Goal: Task Accomplishment & Management: Complete application form

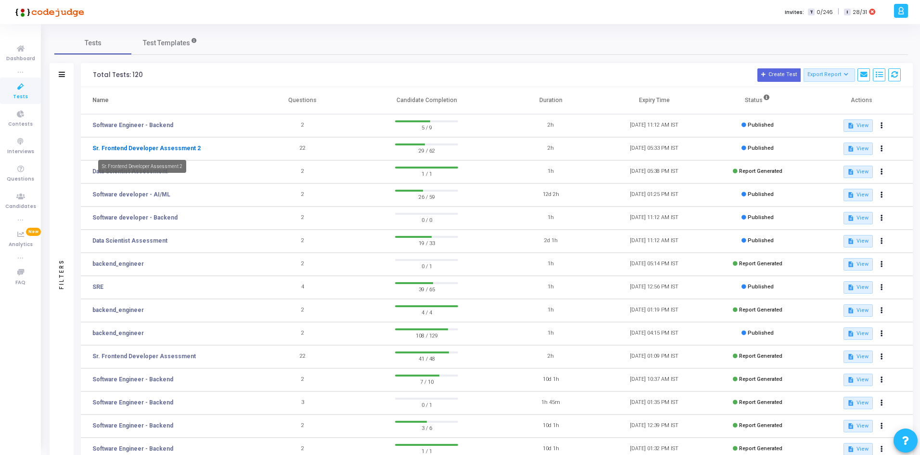
click at [180, 148] on link "Sr. Frontend Developer Assessment 2" at bounding box center [146, 148] width 108 height 9
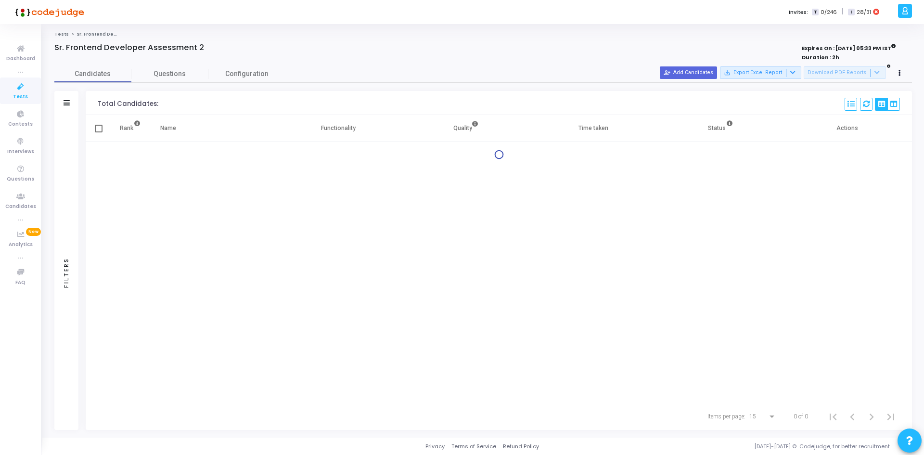
click at [101, 132] on mat-checkbox at bounding box center [99, 128] width 8 height 11
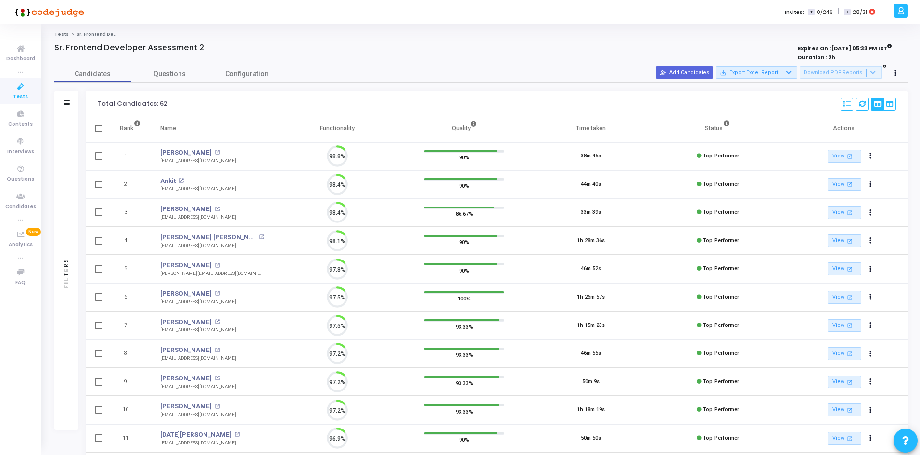
click at [72, 103] on div "Filters" at bounding box center [66, 103] width 24 height 24
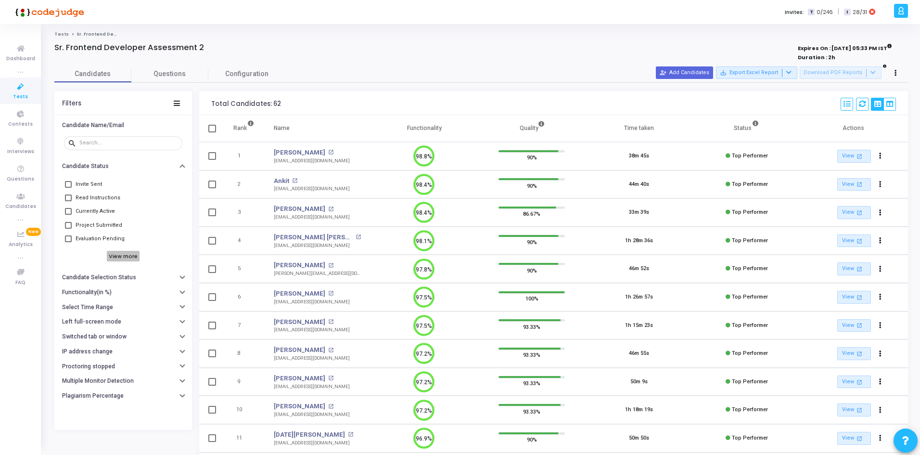
click at [115, 254] on h6 "View more" at bounding box center [123, 256] width 33 height 11
click at [90, 252] on span "Top Performers" at bounding box center [96, 252] width 41 height 12
click at [68, 255] on input "Top Performers" at bounding box center [68, 255] width 0 height 0
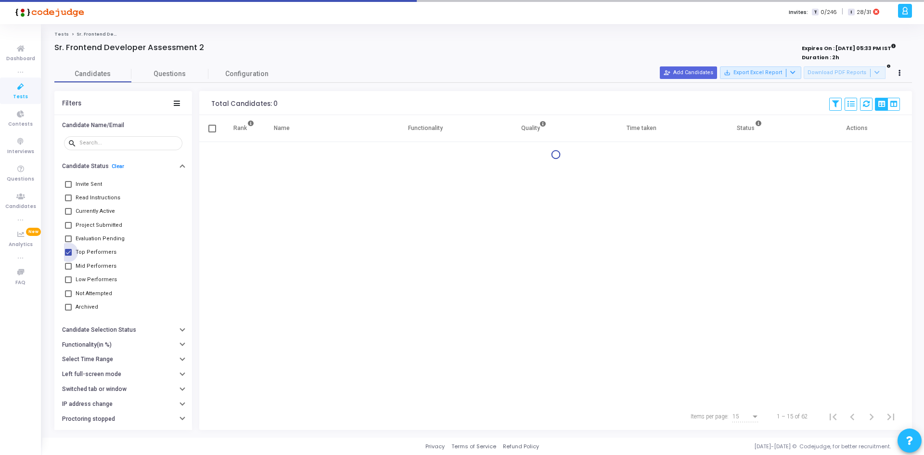
drag, startPoint x: 93, startPoint y: 258, endPoint x: 97, endPoint y: 264, distance: 7.3
click at [94, 258] on span "Top Performers" at bounding box center [96, 252] width 41 height 12
click at [68, 256] on input "Top Performers" at bounding box center [68, 255] width 0 height 0
checkbox input "false"
click at [97, 264] on span "Mid Performers" at bounding box center [96, 266] width 41 height 12
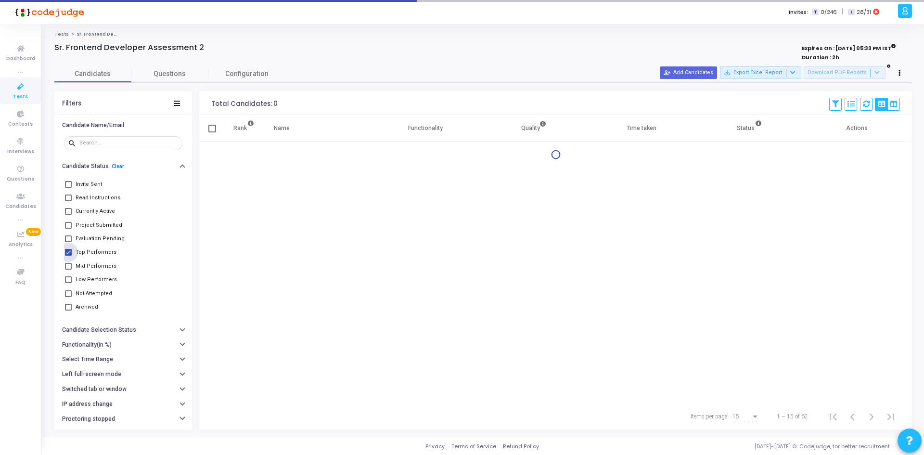
click at [68, 269] on input "Mid Performers" at bounding box center [68, 269] width 0 height 0
checkbox input "true"
click at [89, 252] on span "Top Performers" at bounding box center [96, 252] width 41 height 12
click at [68, 255] on input "Top Performers" at bounding box center [68, 255] width 0 height 0
checkbox input "true"
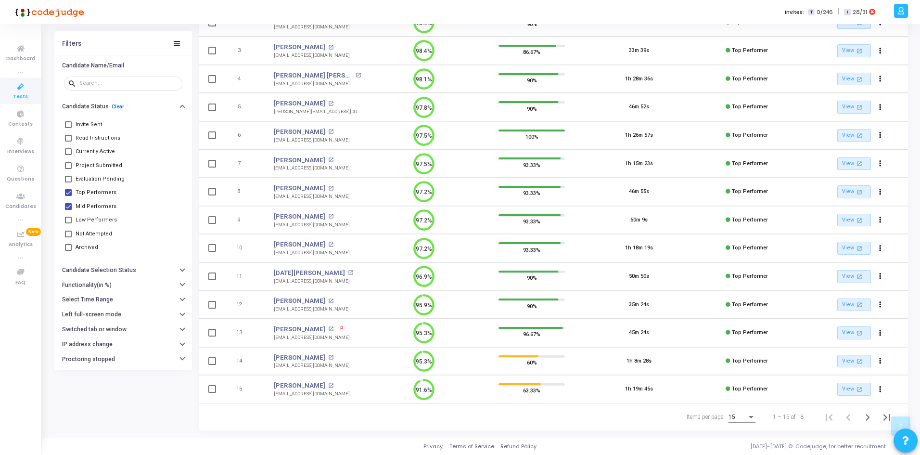
click at [752, 414] on div "15" at bounding box center [741, 414] width 27 height 16
click at [739, 418] on span "50" at bounding box center [742, 411] width 27 height 17
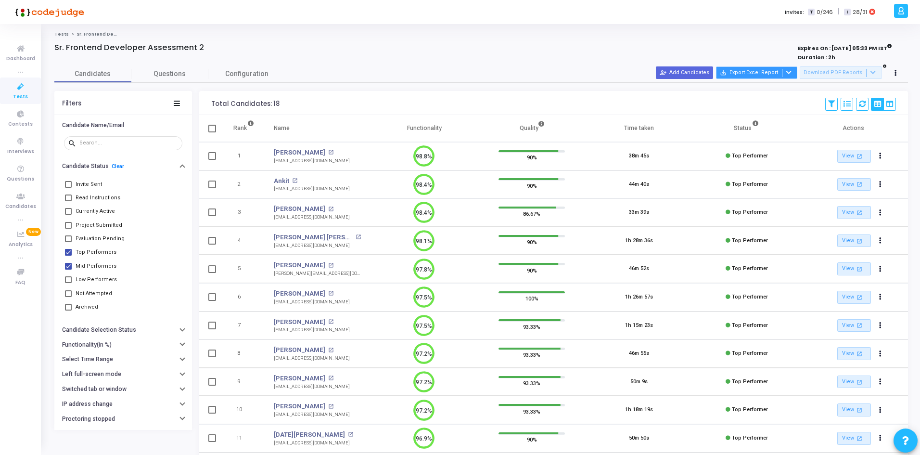
click at [791, 71] on icon at bounding box center [788, 72] width 5 height 5
click at [772, 95] on button "Export with applied filter" at bounding box center [761, 91] width 79 height 17
click at [18, 96] on span "Tests" at bounding box center [20, 97] width 15 height 8
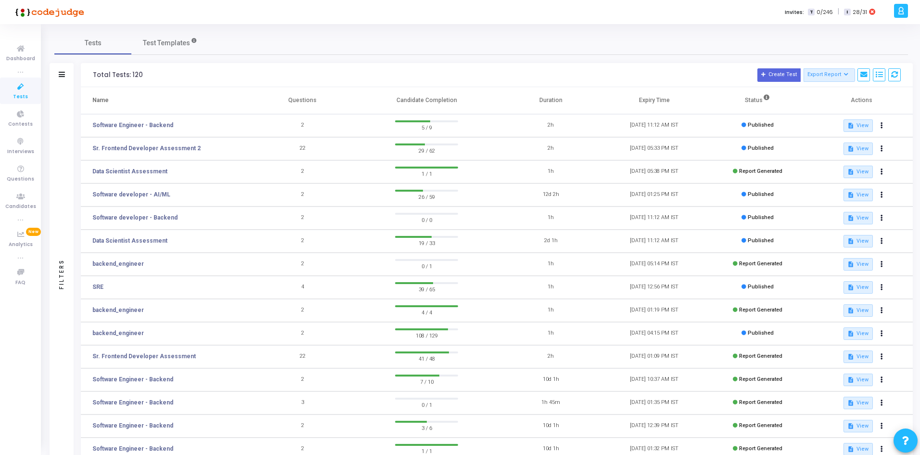
click at [153, 120] on td "Software Engineer - Backend" at bounding box center [166, 125] width 170 height 23
click at [152, 123] on link "Software Engineer - Backend" at bounding box center [132, 125] width 81 height 9
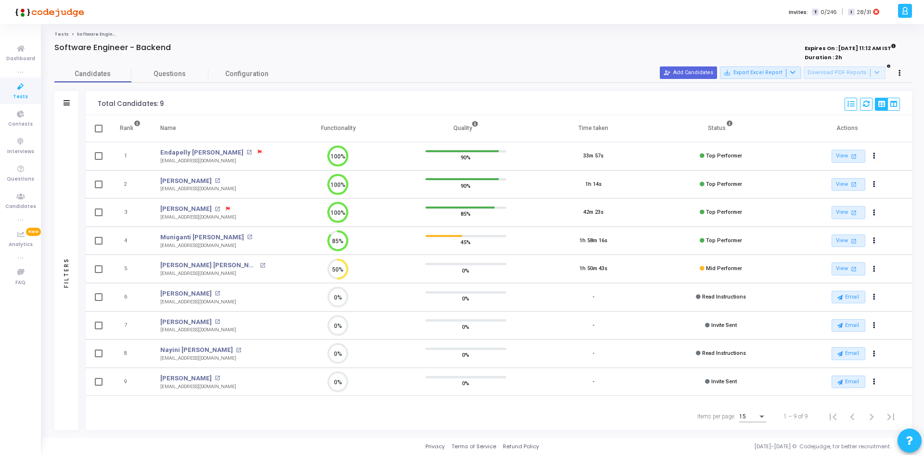
drag, startPoint x: 236, startPoint y: 186, endPoint x: 155, endPoint y: 188, distance: 81.3
click at [155, 188] on td "[PERSON_NAME] open_in_new [EMAIL_ADDRESS][DOMAIN_NAME] [EMAIL_ADDRESS][DOMAIN_N…" at bounding box center [213, 184] width 124 height 28
click at [155, 188] on td "[PERSON_NAME] open_in_new [EMAIL_ADDRESS][DOMAIN_NAME]" at bounding box center [213, 184] width 124 height 28
drag, startPoint x: 155, startPoint y: 188, endPoint x: 233, endPoint y: 185, distance: 78.5
click at [233, 185] on td "[PERSON_NAME] open_in_new [EMAIL_ADDRESS][DOMAIN_NAME]" at bounding box center [213, 184] width 124 height 28
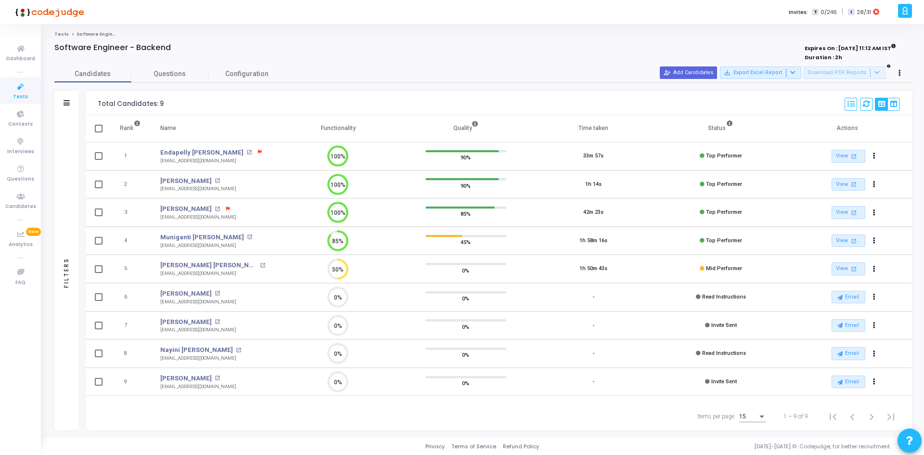
click at [233, 185] on td "[PERSON_NAME] open_in_new [EMAIL_ADDRESS][DOMAIN_NAME]" at bounding box center [213, 184] width 124 height 28
click at [269, 176] on td "[PERSON_NAME] open_in_new [EMAIL_ADDRESS][DOMAIN_NAME]" at bounding box center [213, 184] width 124 height 28
click at [692, 75] on button "person_add_alt Add Candidates" at bounding box center [687, 72] width 57 height 13
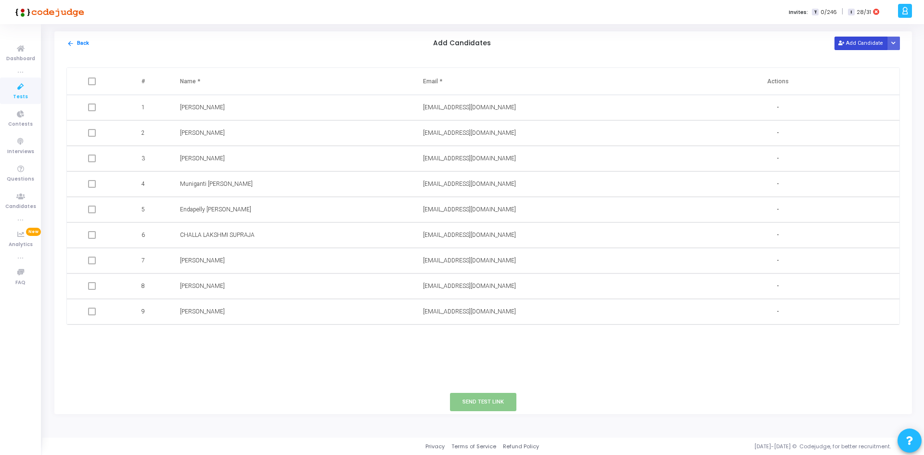
click at [851, 40] on button "Add Candidate" at bounding box center [860, 43] width 53 height 13
click at [513, 334] on input "text" at bounding box center [500, 337] width 155 height 16
paste input "Electrical Engineering, IIT BHU ([GEOGRAPHIC_DATA])"
type input "Electrical Engineering, IIT BHU ([GEOGRAPHIC_DATA])"
paste input "[EMAIL_ADDRESS][DOMAIN_NAME] ⋄"
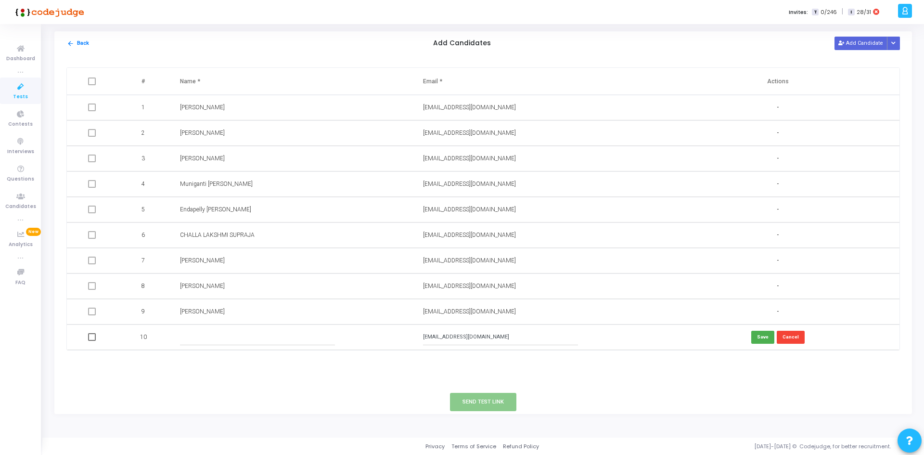
type input "[EMAIL_ADDRESS][DOMAIN_NAME]"
click at [300, 342] on input "text" at bounding box center [257, 337] width 155 height 16
type input "[PERSON_NAME]"
click at [477, 393] on button "Send Test Link" at bounding box center [483, 401] width 66 height 18
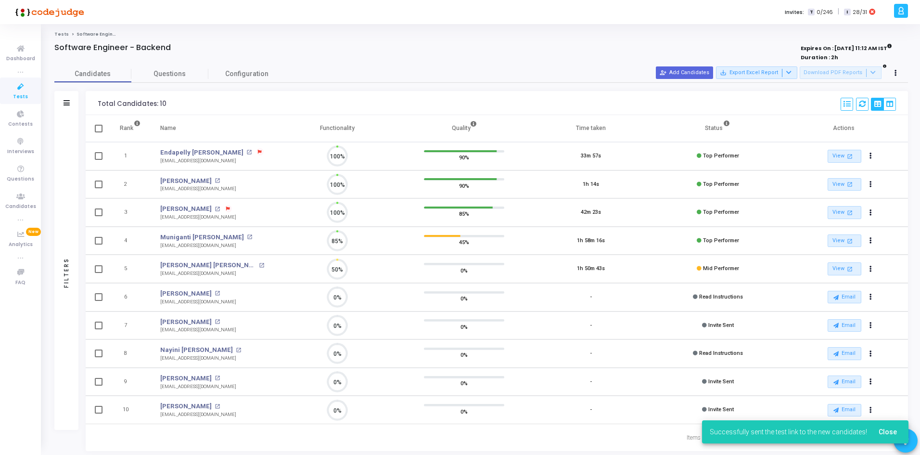
scroll to position [20, 25]
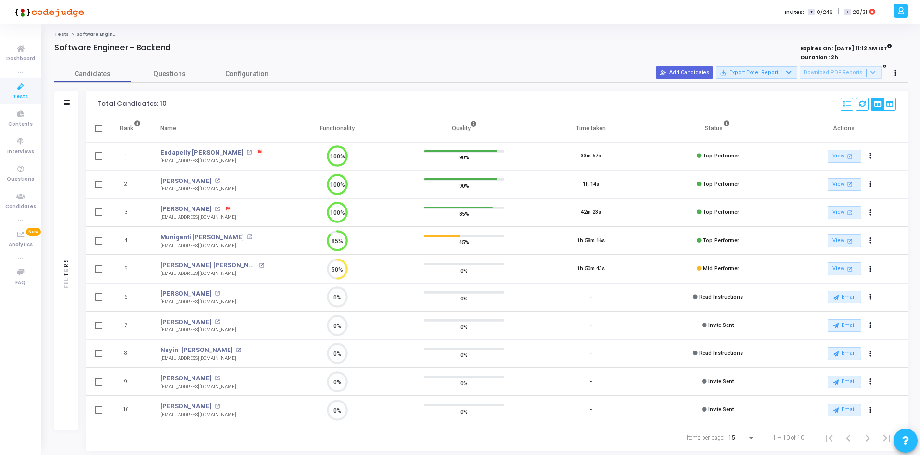
drag, startPoint x: 328, startPoint y: 151, endPoint x: 351, endPoint y: 169, distance: 29.7
click at [351, 169] on td "100%" at bounding box center [337, 156] width 127 height 28
drag, startPoint x: 582, startPoint y: 152, endPoint x: 635, endPoint y: 173, distance: 57.6
click at [635, 173] on tbody "1 Endapelly [PERSON_NAME] open_in_new [EMAIL_ADDRESS][DOMAIN_NAME] 100% 90% 33m…" at bounding box center [497, 283] width 822 height 282
click at [635, 173] on td "1h 14s" at bounding box center [590, 184] width 127 height 28
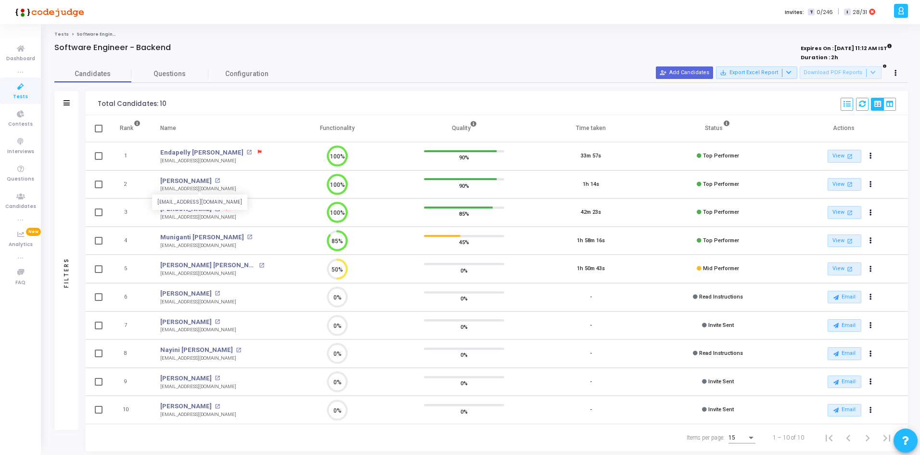
drag, startPoint x: 227, startPoint y: 193, endPoint x: 165, endPoint y: 192, distance: 61.6
click at [165, 192] on td "[PERSON_NAME] open_in_new [EMAIL_ADDRESS][DOMAIN_NAME] [EMAIL_ADDRESS][DOMAIN_N…" at bounding box center [212, 184] width 123 height 28
click at [333, 249] on icon at bounding box center [337, 240] width 19 height 19
click at [713, 70] on button "person_add_alt Add Candidates" at bounding box center [684, 72] width 57 height 13
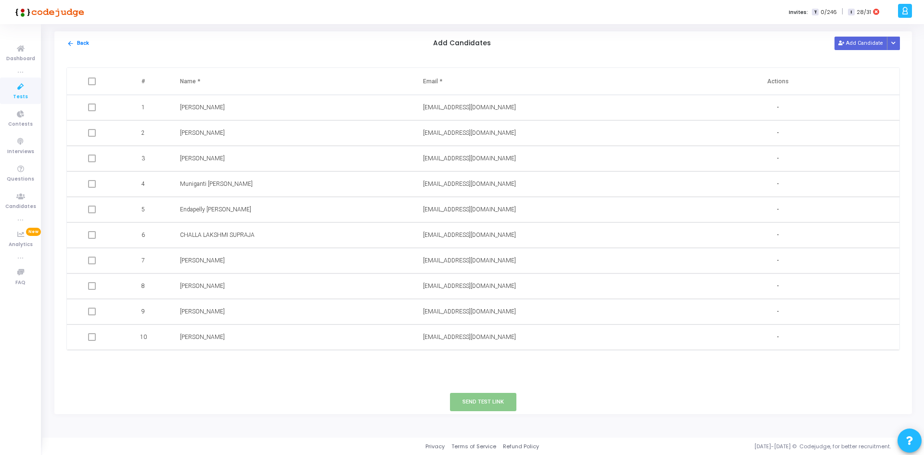
click at [839, 35] on div "arrow_back Back Add Candidates Add Candidate Upload Candidate List" at bounding box center [482, 43] width 857 height 24
click at [848, 37] on button "Add Candidate" at bounding box center [860, 43] width 53 height 13
click at [428, 367] on input "text" at bounding box center [500, 362] width 155 height 16
click at [437, 374] on td at bounding box center [534, 362] width 243 height 25
click at [435, 359] on input "text" at bounding box center [500, 362] width 155 height 16
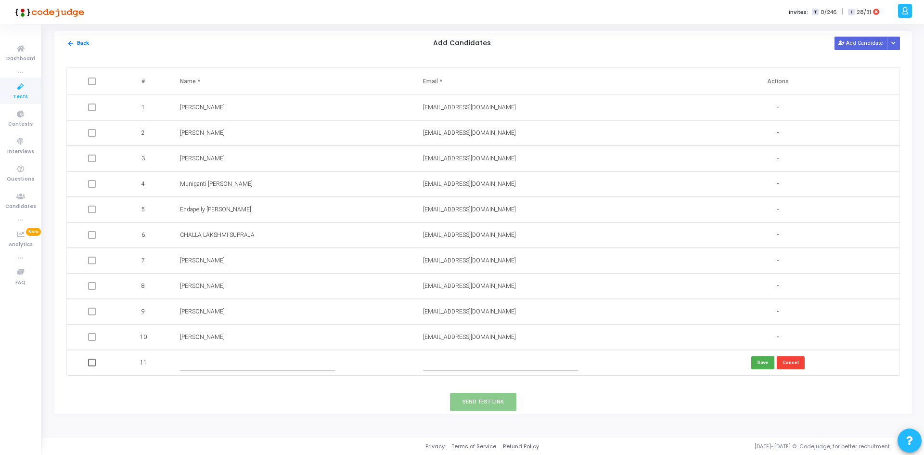
paste input "[EMAIL_ADDRESS][DOMAIN_NAME]"
type input "[EMAIL_ADDRESS][DOMAIN_NAME]"
drag, startPoint x: 285, startPoint y: 355, endPoint x: 281, endPoint y: 360, distance: 5.8
click at [284, 356] on input "text" at bounding box center [257, 362] width 155 height 16
type input "Shibang"
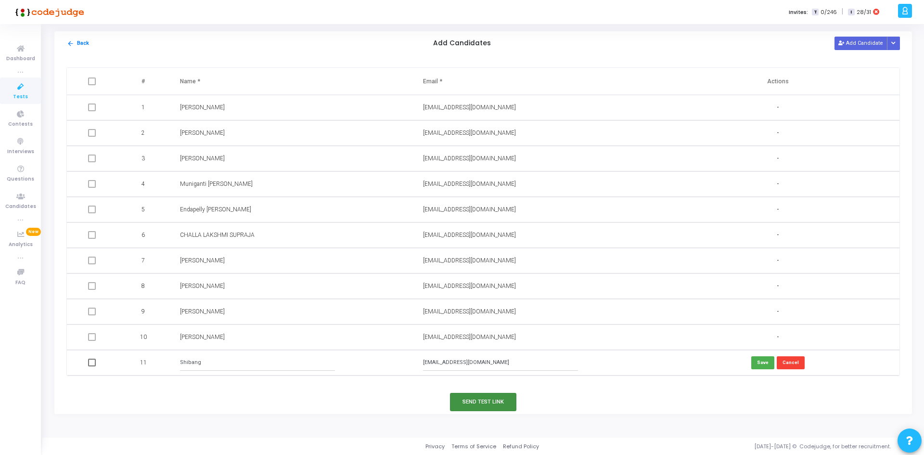
click at [479, 402] on button "Send Test Link" at bounding box center [483, 401] width 66 height 18
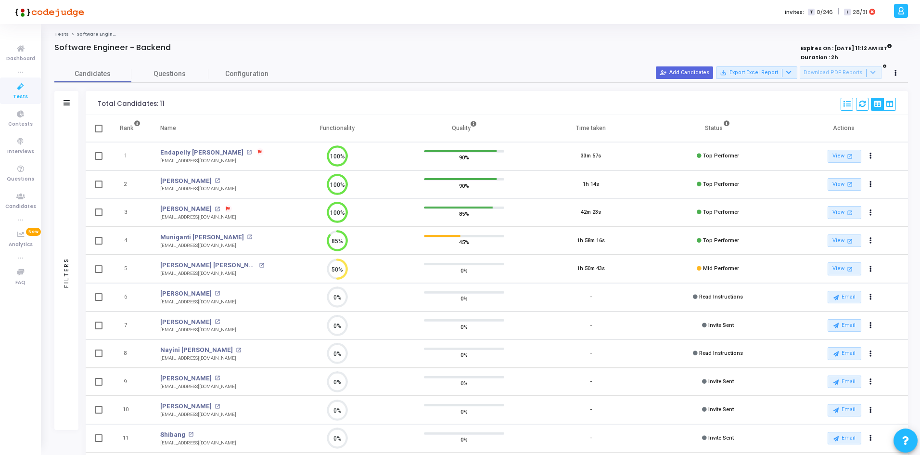
scroll to position [4, 4]
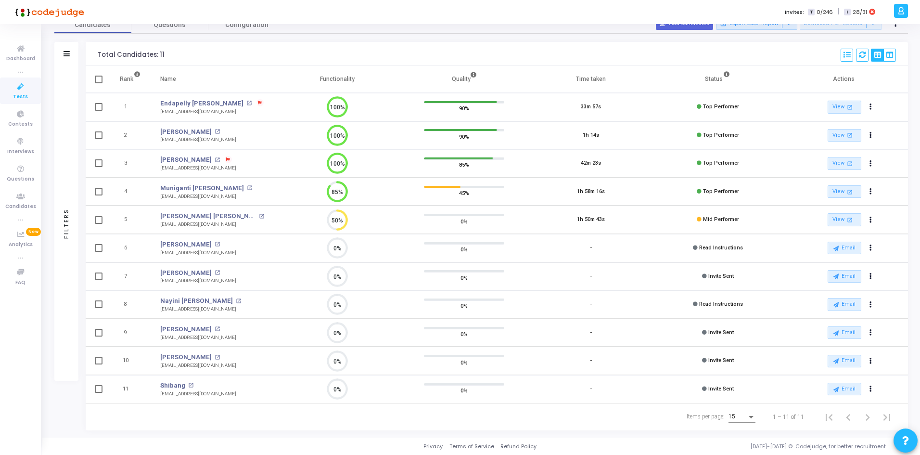
click at [99, 80] on th at bounding box center [98, 79] width 24 height 27
click at [98, 93] on td at bounding box center [98, 107] width 24 height 28
click at [98, 77] on span at bounding box center [99, 80] width 8 height 8
click at [98, 83] on input "checkbox" at bounding box center [98, 83] width 0 height 0
checkbox input "true"
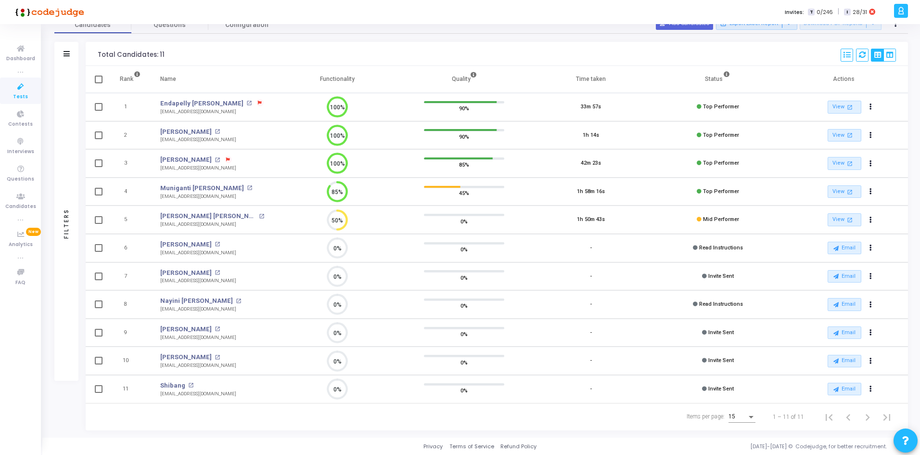
checkbox input "true"
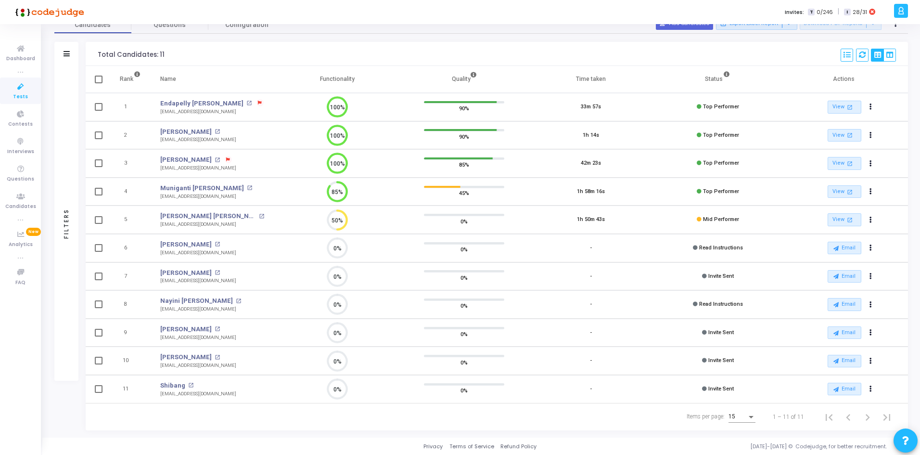
checkbox input "true"
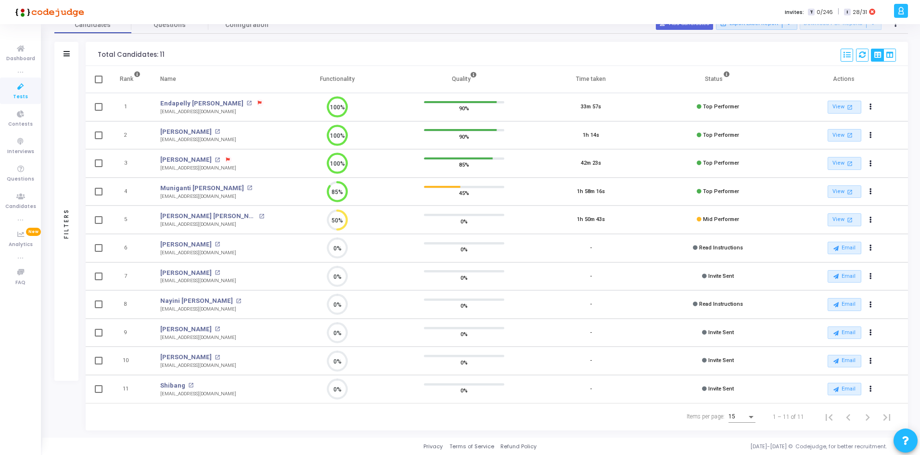
checkbox input "true"
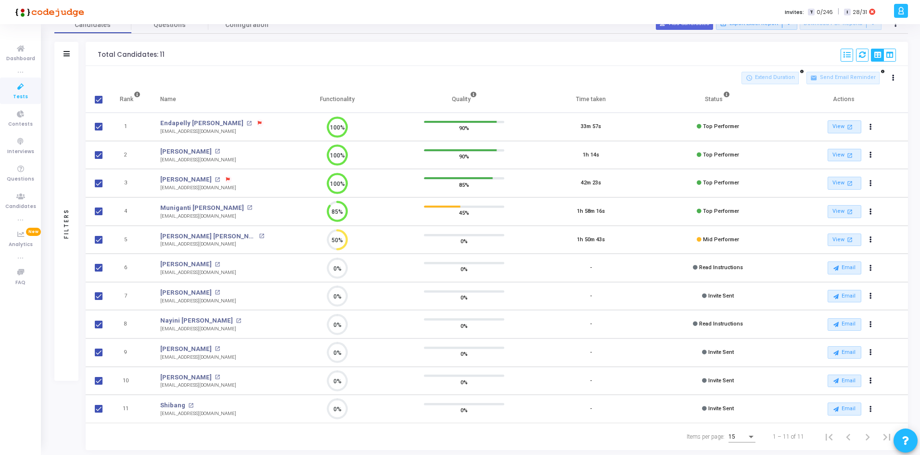
click at [101, 127] on td at bounding box center [98, 127] width 24 height 28
click at [95, 155] on span at bounding box center [99, 155] width 8 height 8
click at [98, 159] on input "checkbox" at bounding box center [98, 159] width 0 height 0
checkbox input "false"
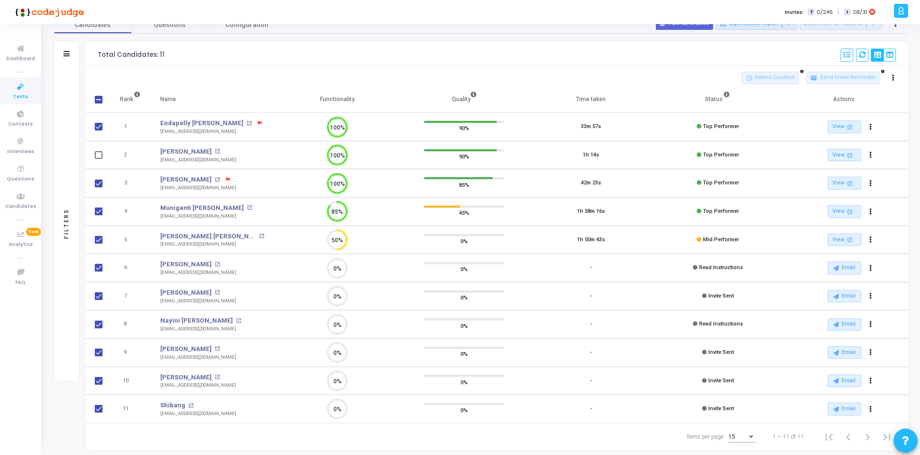
drag, startPoint x: 99, startPoint y: 170, endPoint x: 99, endPoint y: 177, distance: 6.3
click at [99, 173] on td at bounding box center [98, 183] width 24 height 28
click at [99, 182] on span at bounding box center [99, 183] width 8 height 8
click at [99, 187] on input "checkbox" at bounding box center [98, 187] width 0 height 0
checkbox input "false"
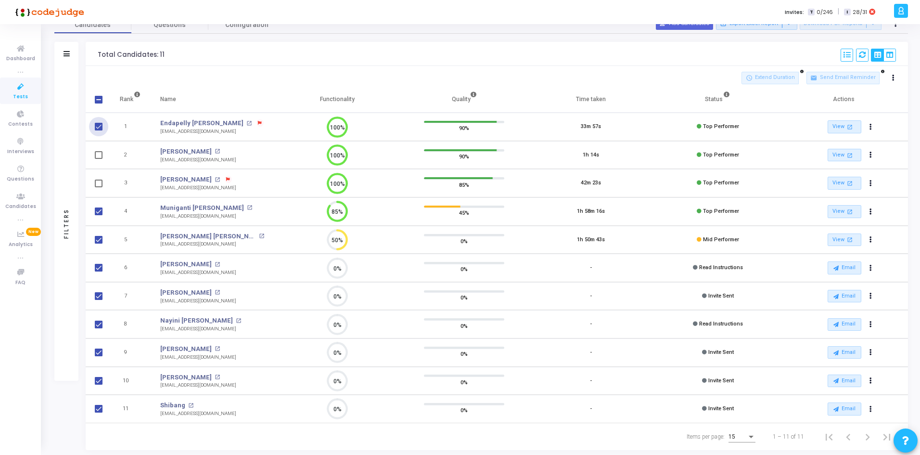
click at [99, 123] on span at bounding box center [99, 127] width 8 height 8
click at [99, 130] on input "checkbox" at bounding box center [98, 130] width 0 height 0
checkbox input "false"
click at [99, 214] on span at bounding box center [99, 211] width 8 height 8
click at [99, 215] on input "checkbox" at bounding box center [98, 215] width 0 height 0
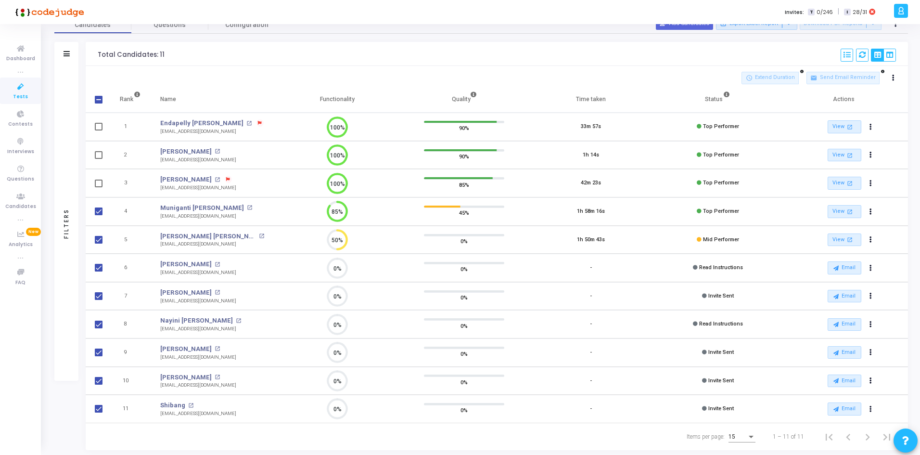
checkbox input "false"
click at [96, 241] on span at bounding box center [99, 240] width 8 height 8
click at [98, 243] on input "checkbox" at bounding box center [98, 243] width 0 height 0
checkbox input "false"
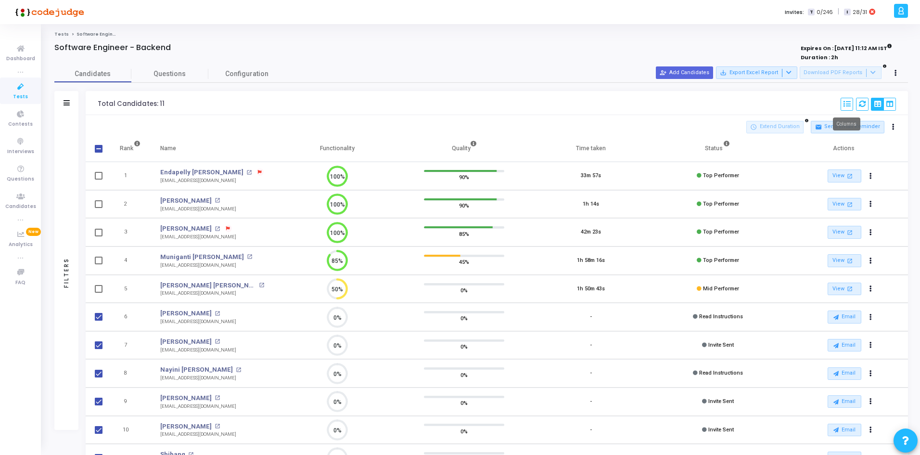
click at [840, 134] on mat-tooltip-component "Columns" at bounding box center [846, 124] width 41 height 26
click at [839, 134] on mat-tooltip-component "Columns" at bounding box center [846, 124] width 41 height 26
click at [837, 132] on mat-tooltip-component "Columns" at bounding box center [846, 124] width 41 height 26
click at [829, 129] on mat-tooltip-component "Columns" at bounding box center [846, 124] width 41 height 26
click at [883, 125] on div "schedule Extend Duration mail Send Email Reminder" at bounding box center [822, 126] width 153 height 13
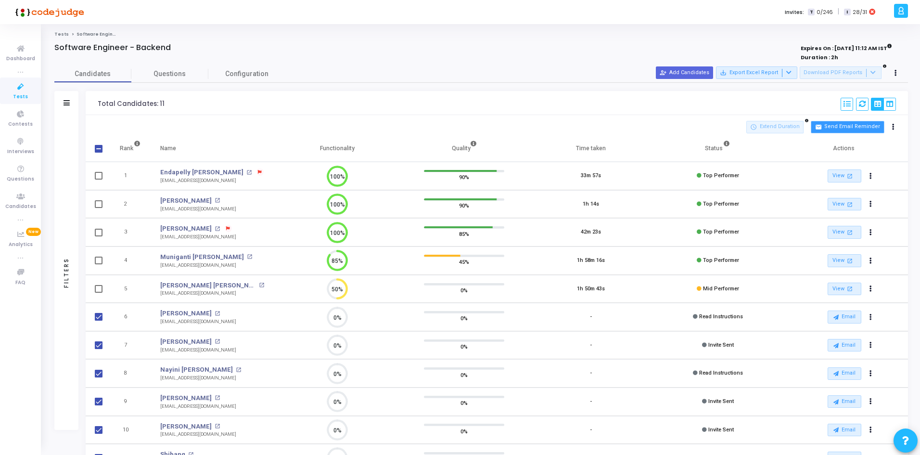
click at [879, 125] on button "mail Send Email Reminder" at bounding box center [846, 127] width 73 height 13
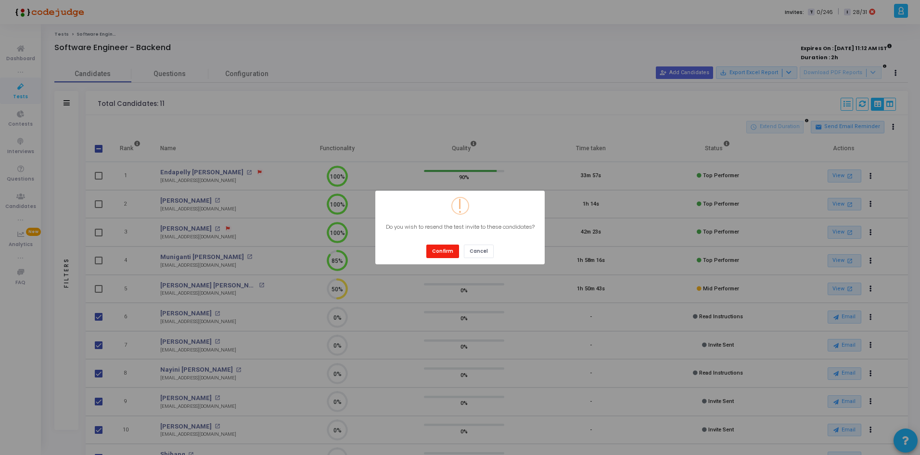
click at [435, 245] on button "Confirm" at bounding box center [442, 250] width 33 height 13
